Goal: Task Accomplishment & Management: Manage account settings

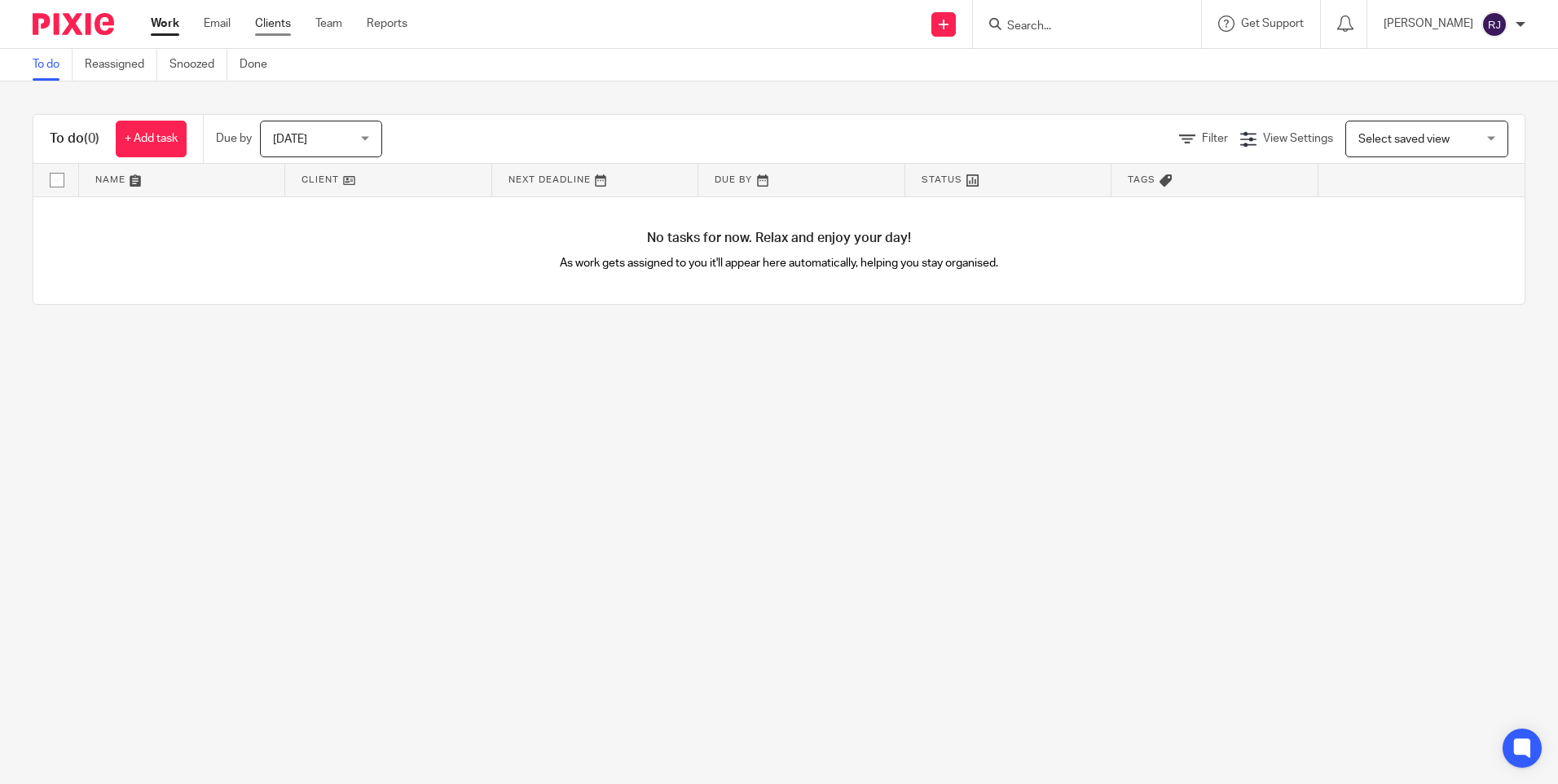
click at [289, 27] on link "Clients" at bounding box center [272, 24] width 35 height 16
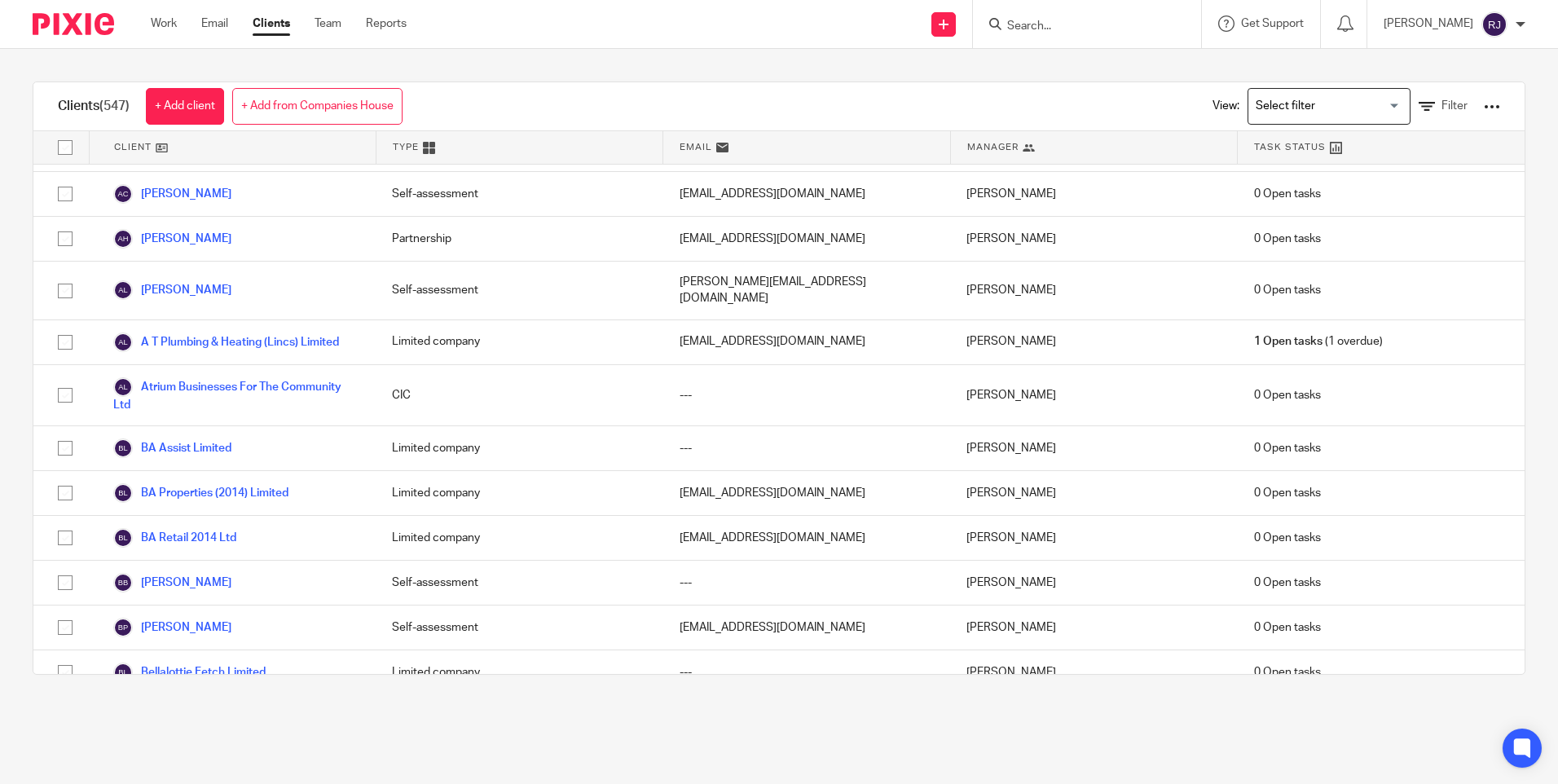
scroll to position [1304, 0]
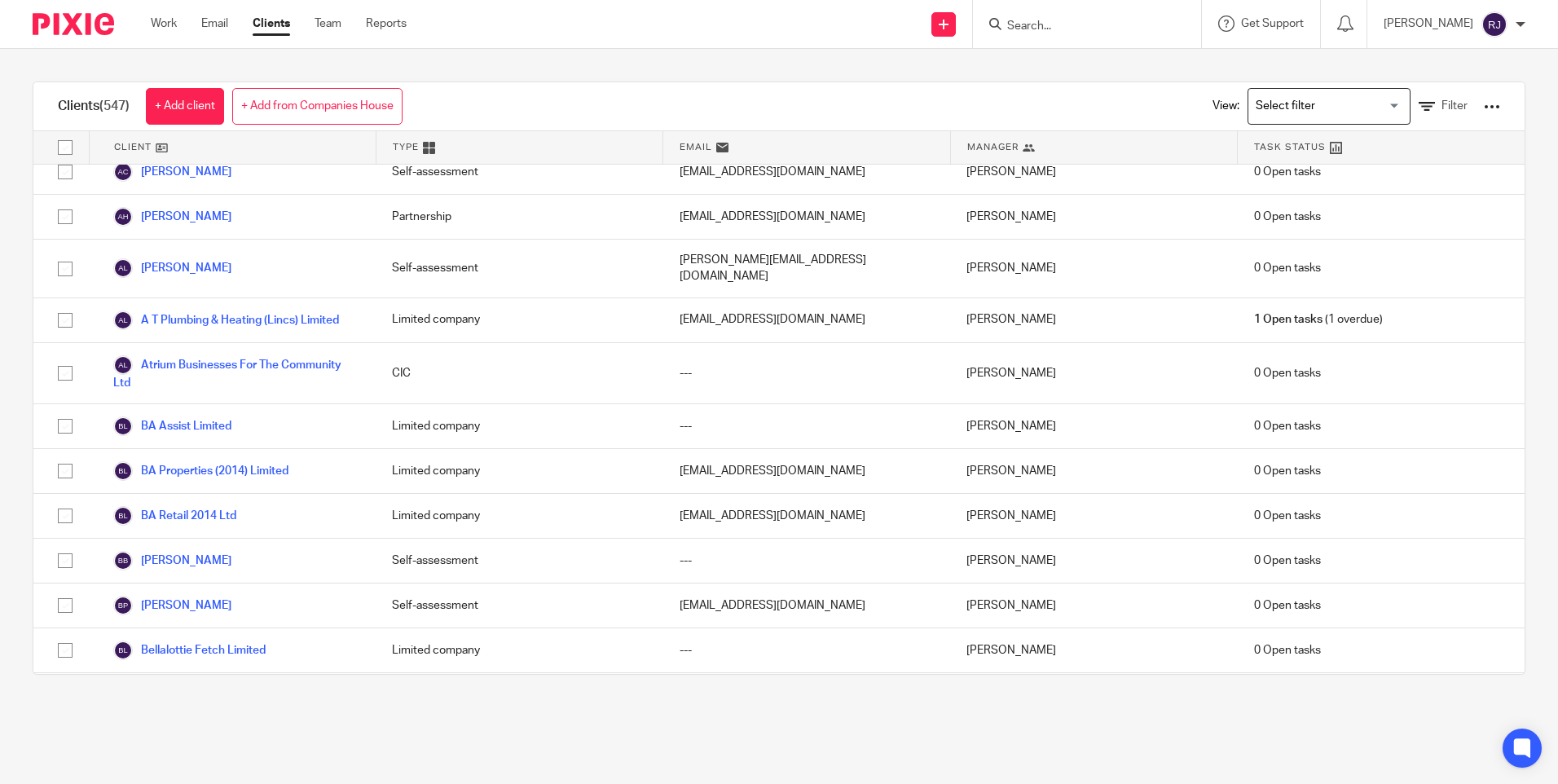
click at [1494, 30] on img at bounding box center [1494, 25] width 26 height 26
click at [1440, 106] on li "Logout" at bounding box center [1463, 114] width 107 height 24
